Goal: Use online tool/utility: Utilize a website feature to perform a specific function

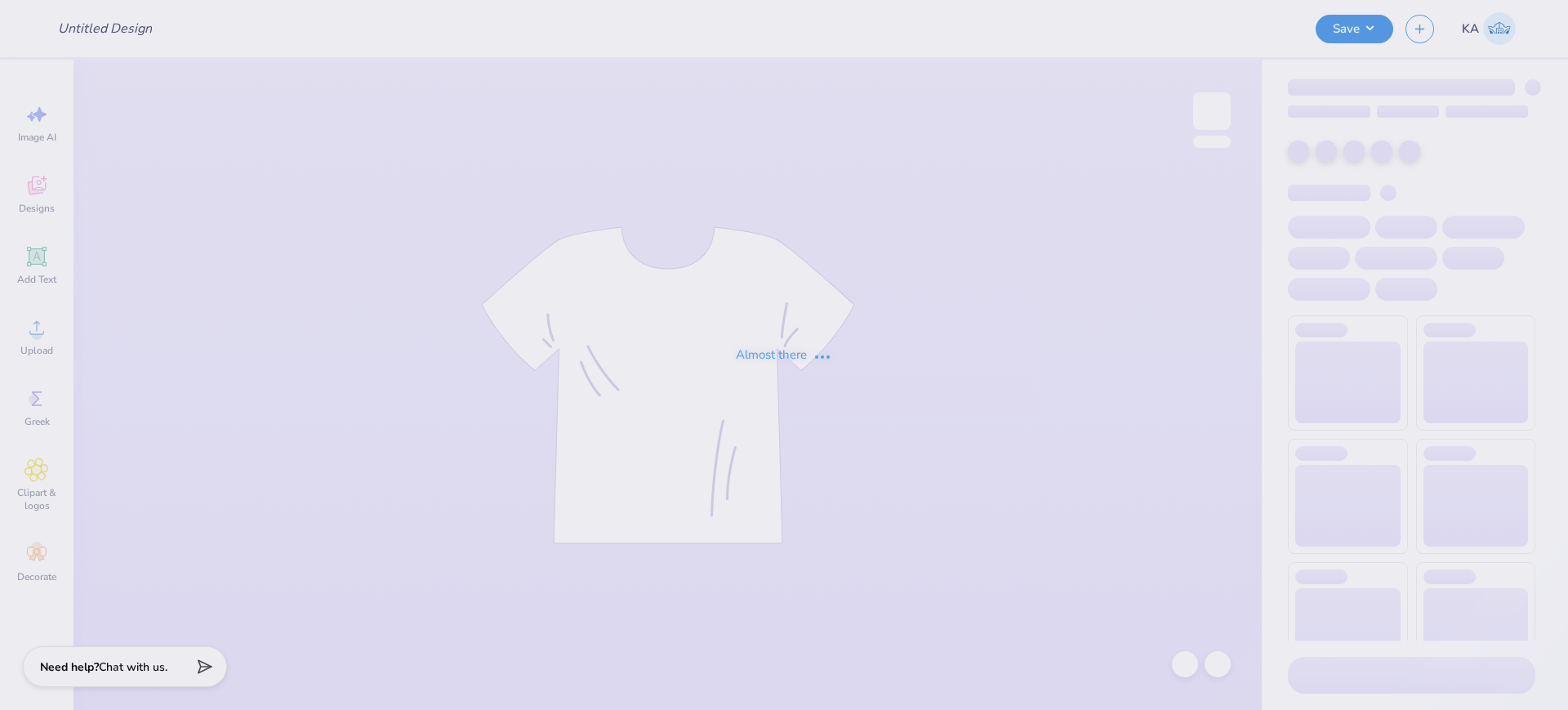
type input "Women’s club lacrosse hoodie fall25’"
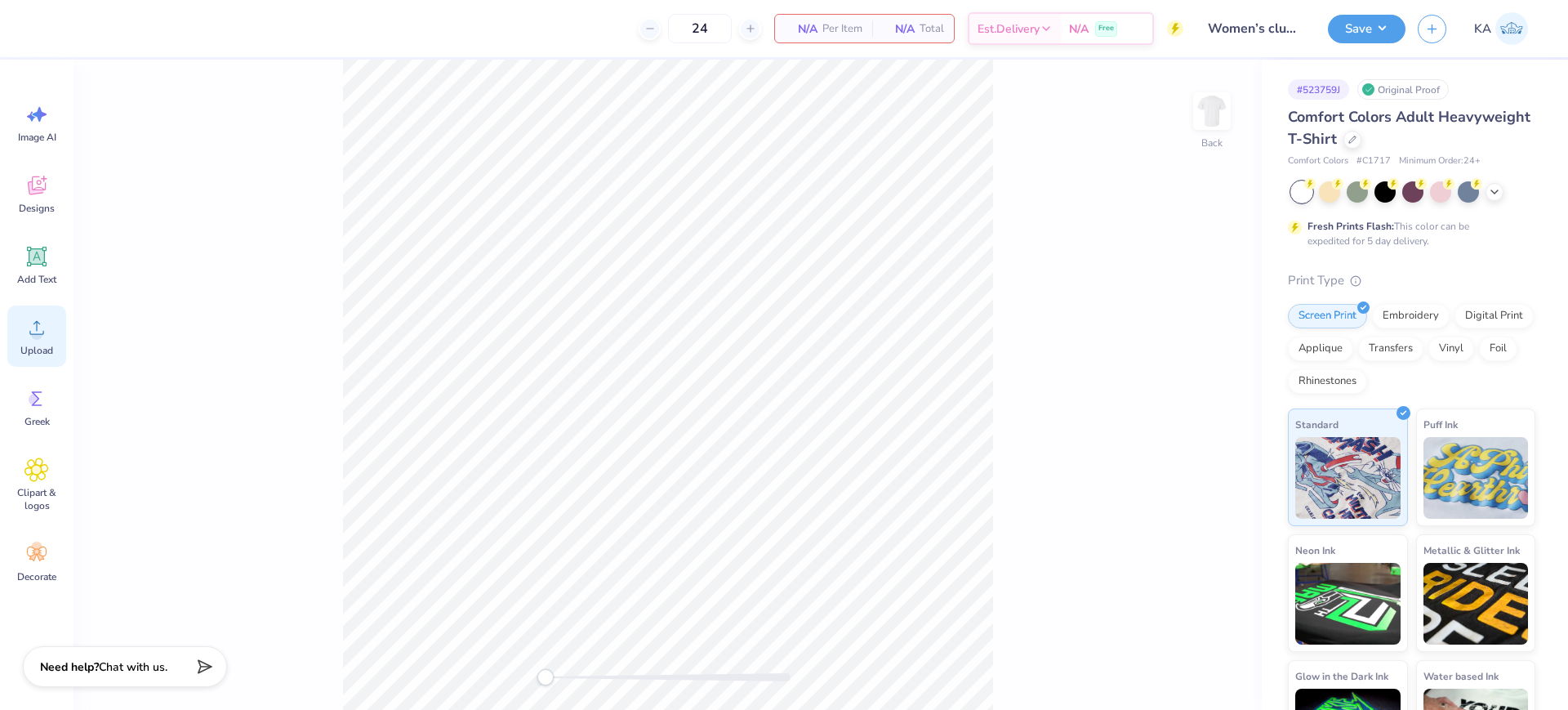
click at [31, 327] on icon at bounding box center [37, 327] width 25 height 25
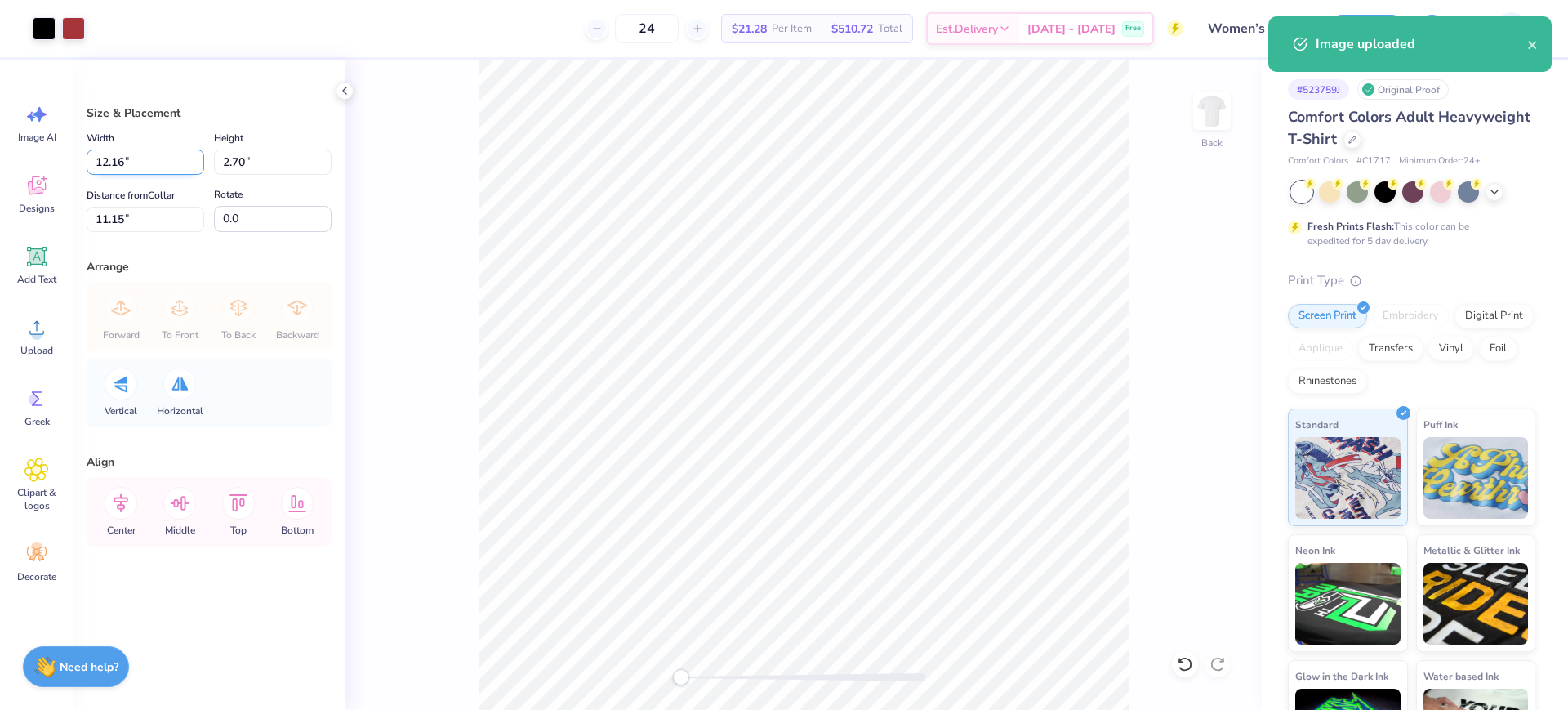
click at [149, 165] on input "12.16" at bounding box center [145, 162] width 118 height 26
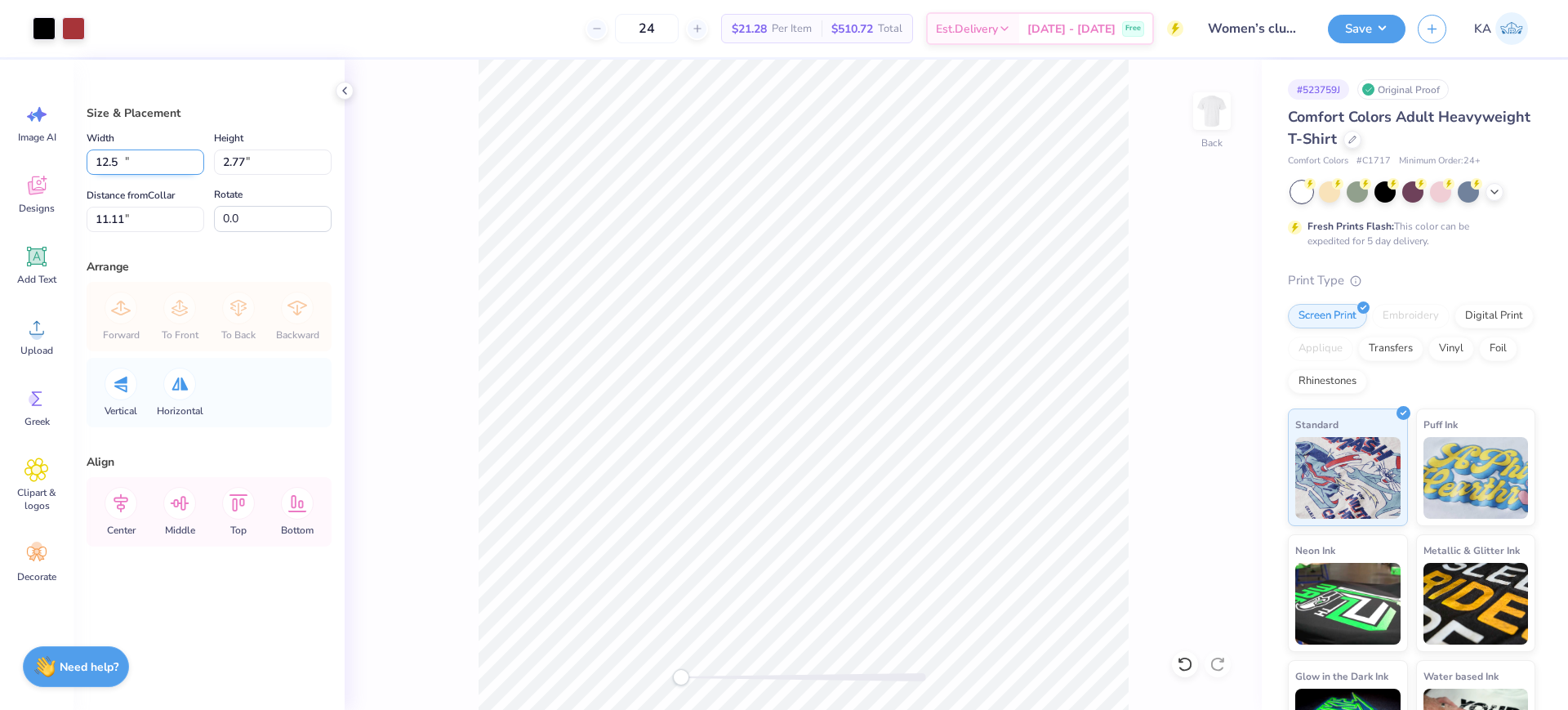
type input "12.50"
type input "2.77"
click at [140, 212] on input "11.11" at bounding box center [145, 219] width 118 height 26
type input "3"
click at [456, 470] on div "Back" at bounding box center [803, 384] width 917 height 650
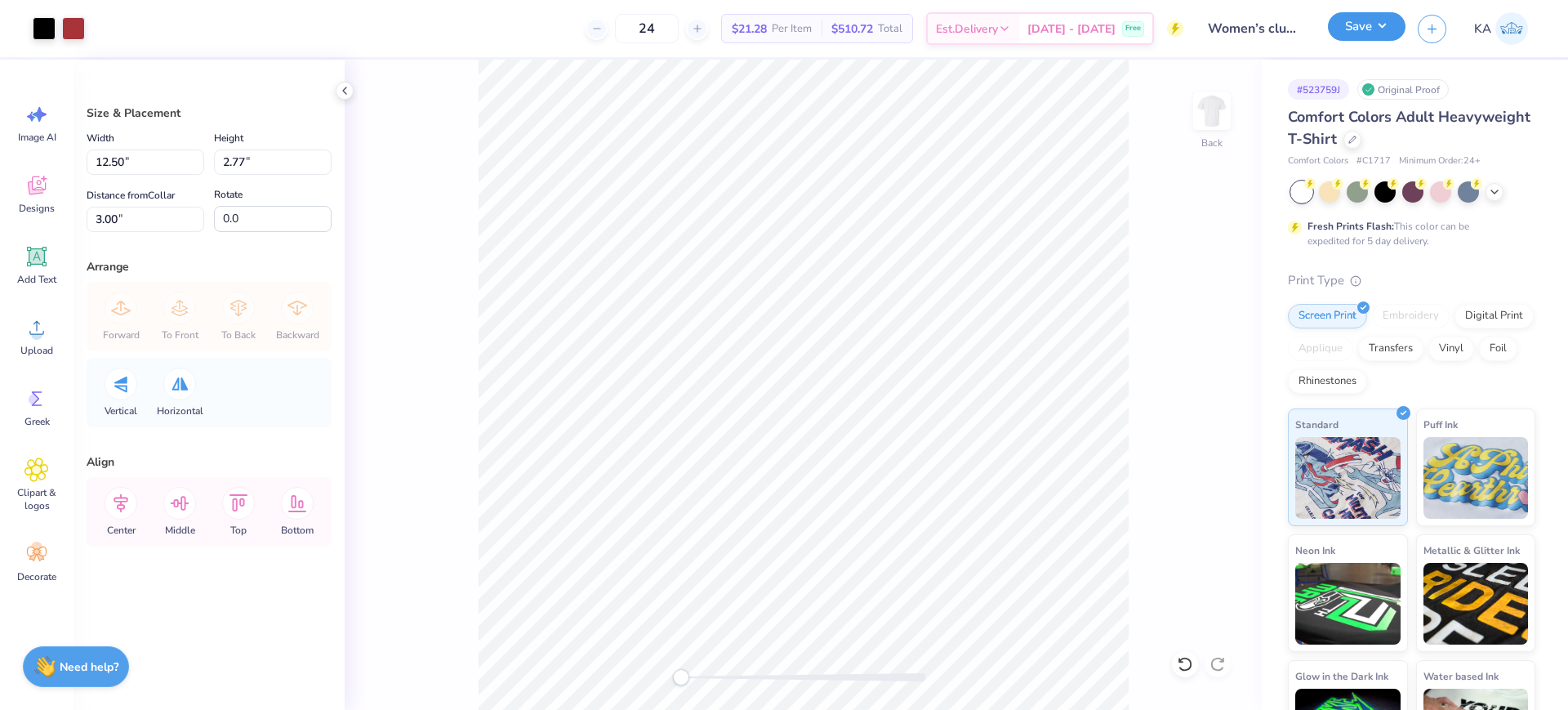
click at [1373, 29] on button "Save" at bounding box center [1367, 26] width 78 height 29
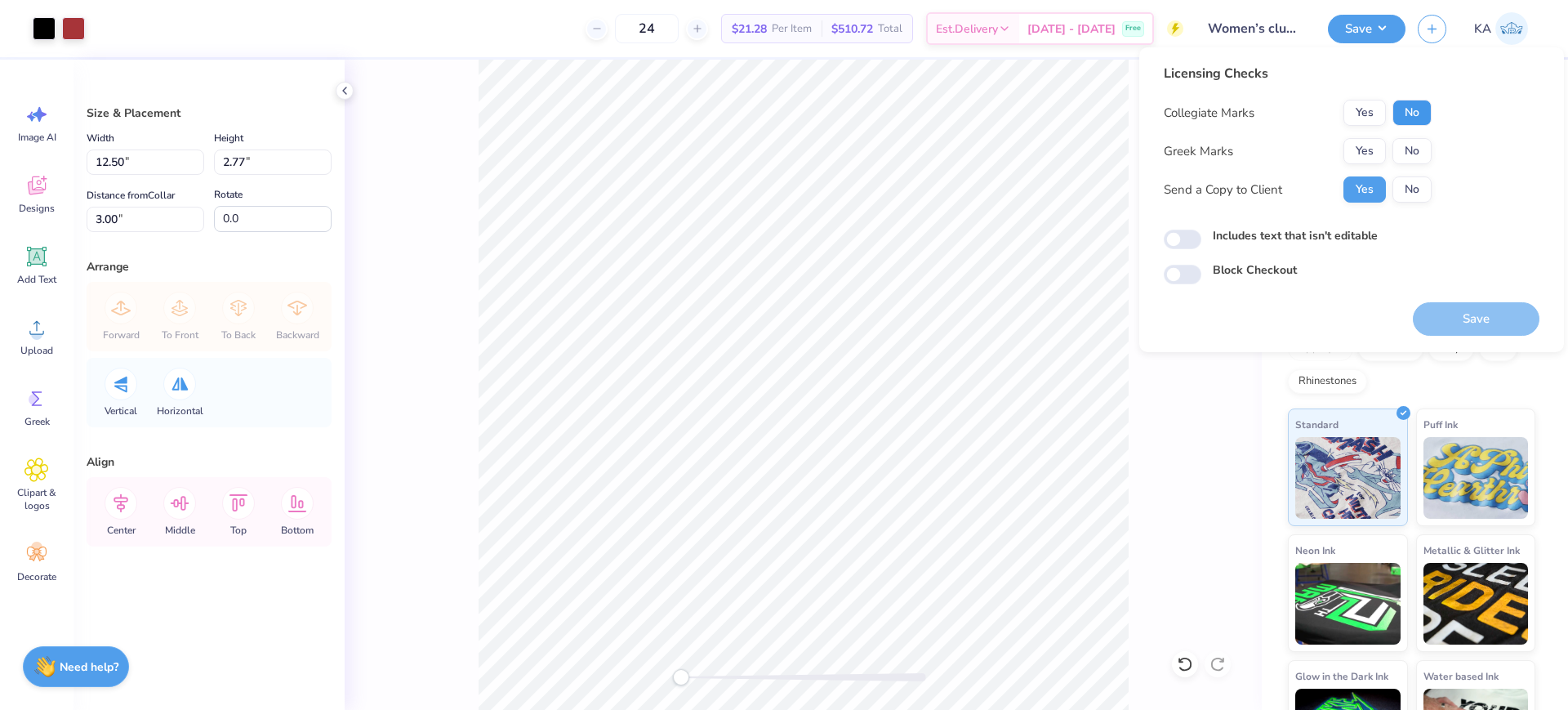
click at [1424, 108] on button "No" at bounding box center [1412, 113] width 39 height 26
click at [1478, 302] on button "Save" at bounding box center [1476, 319] width 126 height 34
